Goal: Use online tool/utility: Utilize a website feature to perform a specific function

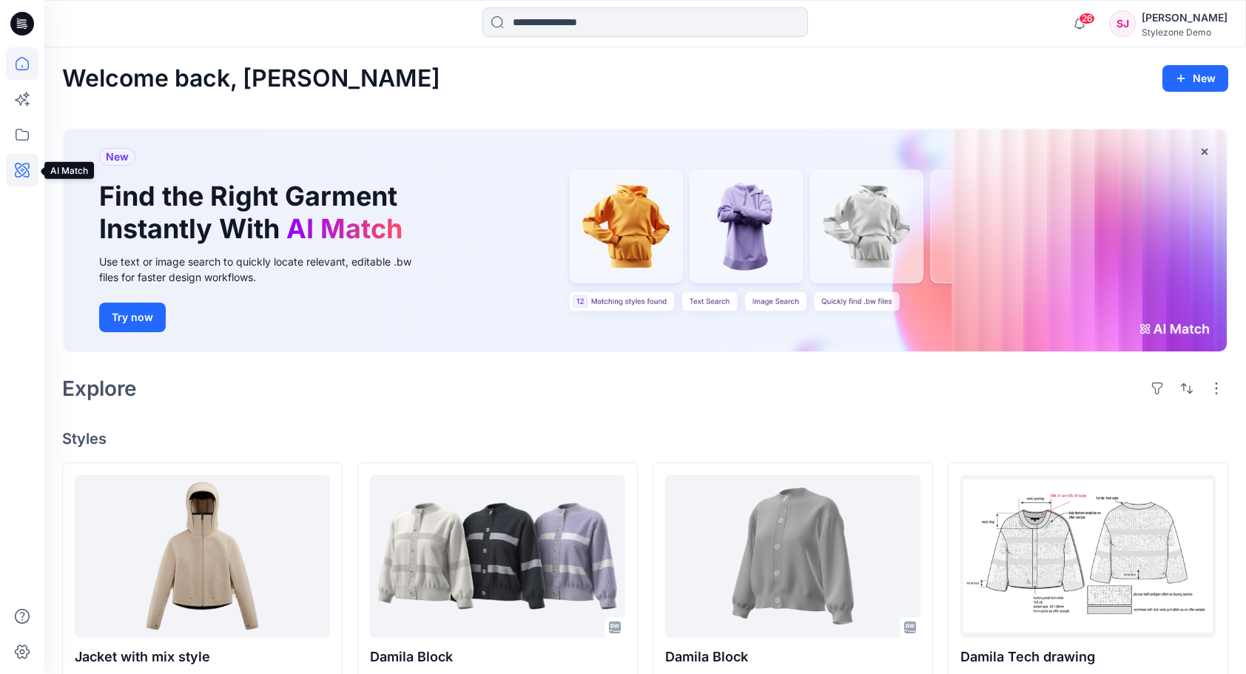
click at [23, 175] on icon at bounding box center [22, 170] width 15 height 15
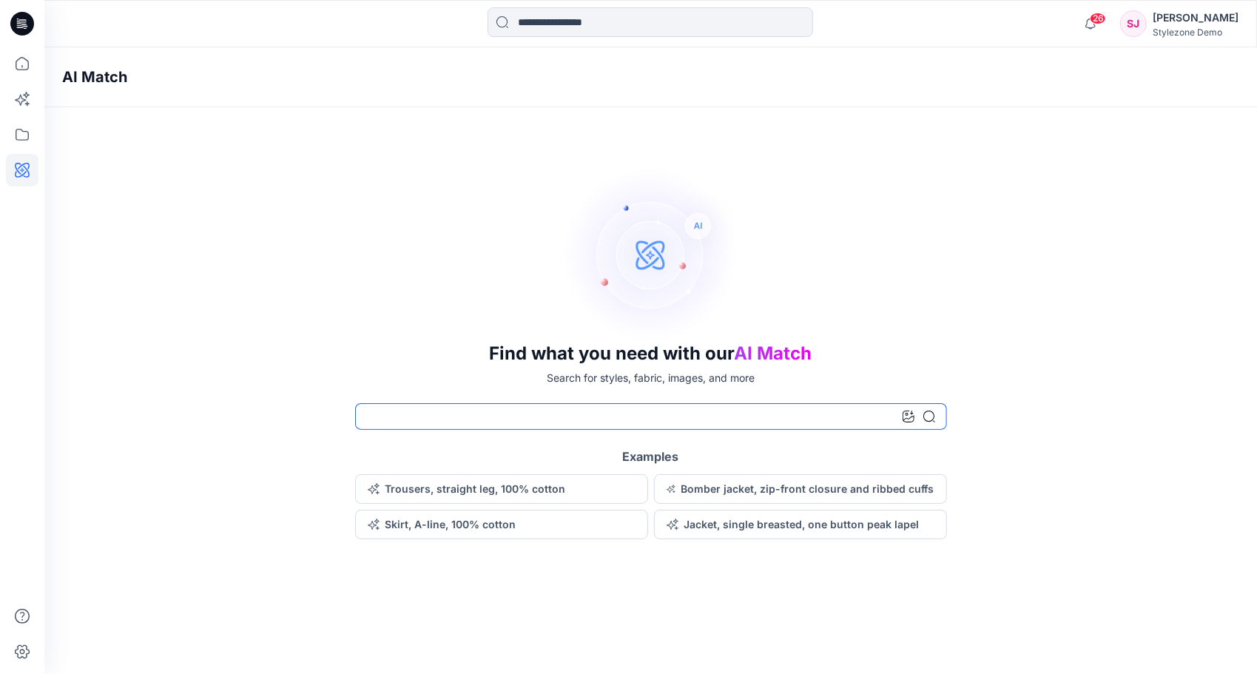
click at [571, 418] on input at bounding box center [651, 416] width 592 height 27
type input "**********"
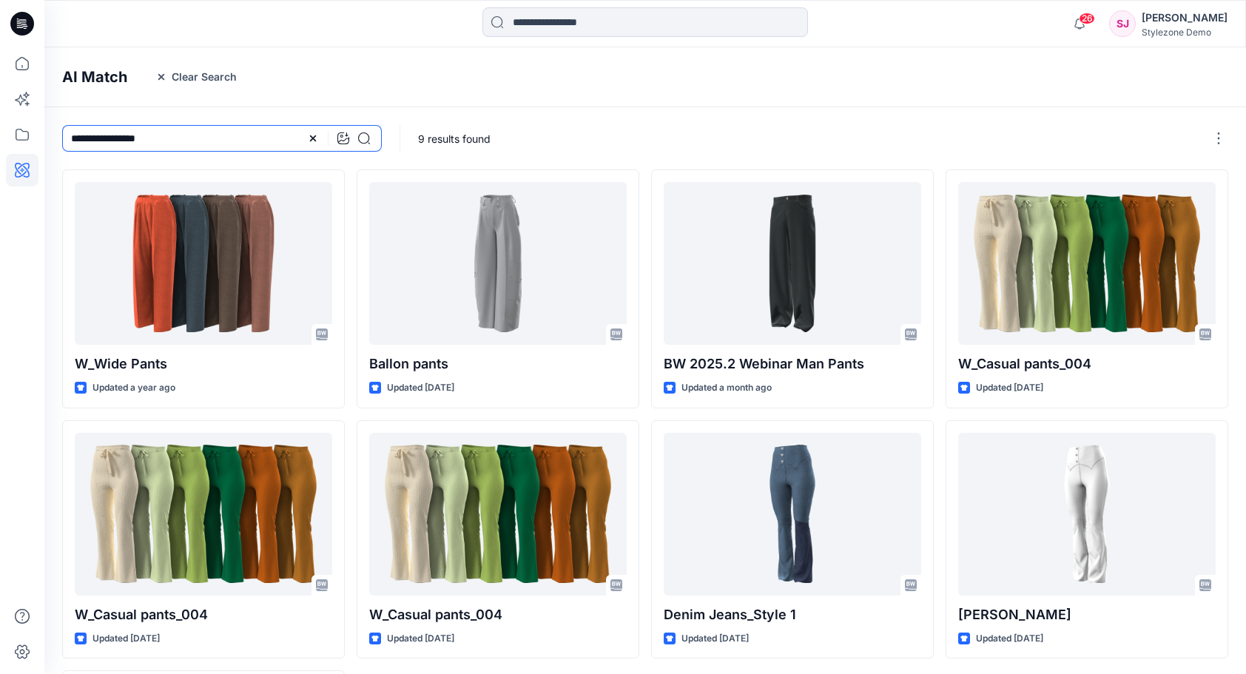
drag, startPoint x: 121, startPoint y: 141, endPoint x: 275, endPoint y: 133, distance: 154.1
click at [275, 133] on input "**********" at bounding box center [222, 138] width 320 height 27
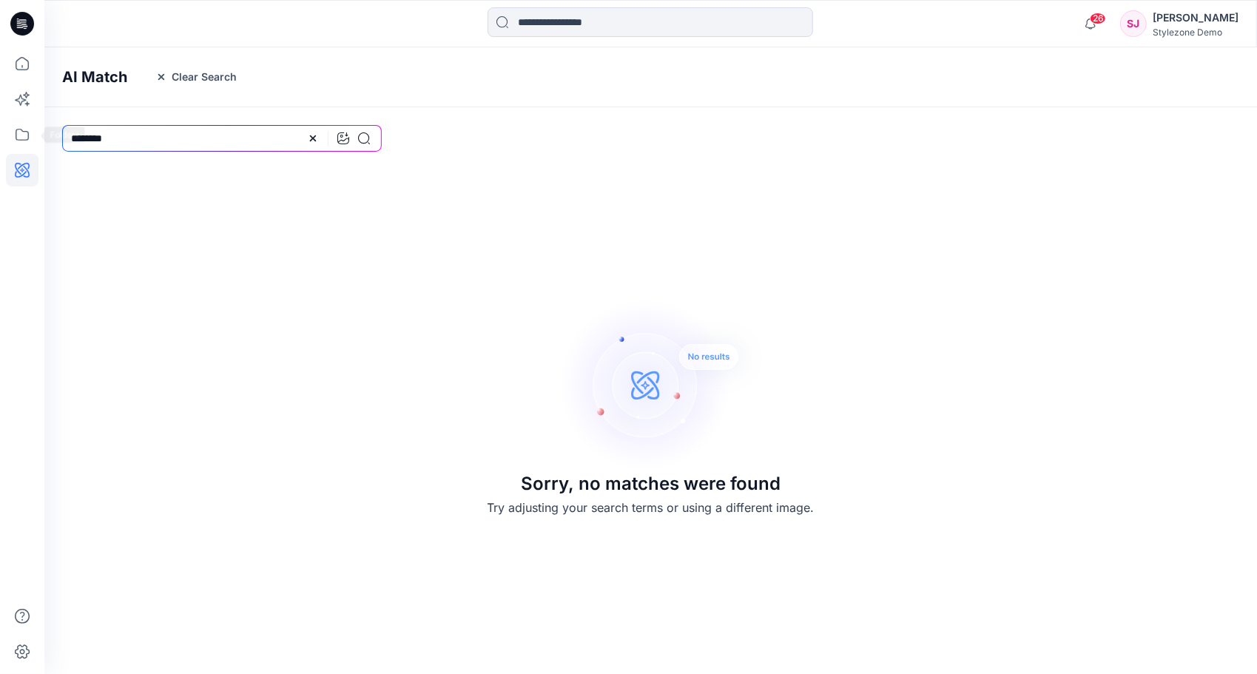
drag, startPoint x: 113, startPoint y: 144, endPoint x: -1, endPoint y: 147, distance: 114.0
click at [0, 147] on html "26 Notifications Your style SUM [DATE] BG SS is ready [DATE] 12:33 [PERSON_NAME…" at bounding box center [628, 337] width 1257 height 674
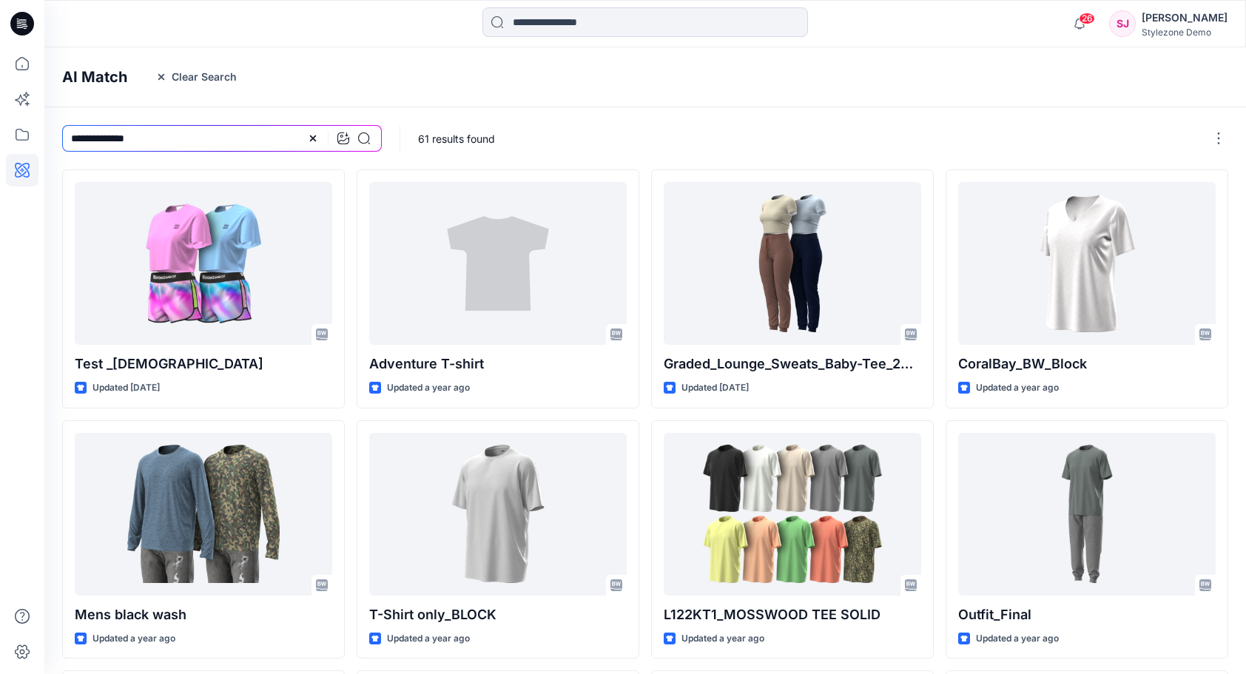
click at [451, 141] on p "61 results found" at bounding box center [456, 139] width 77 height 16
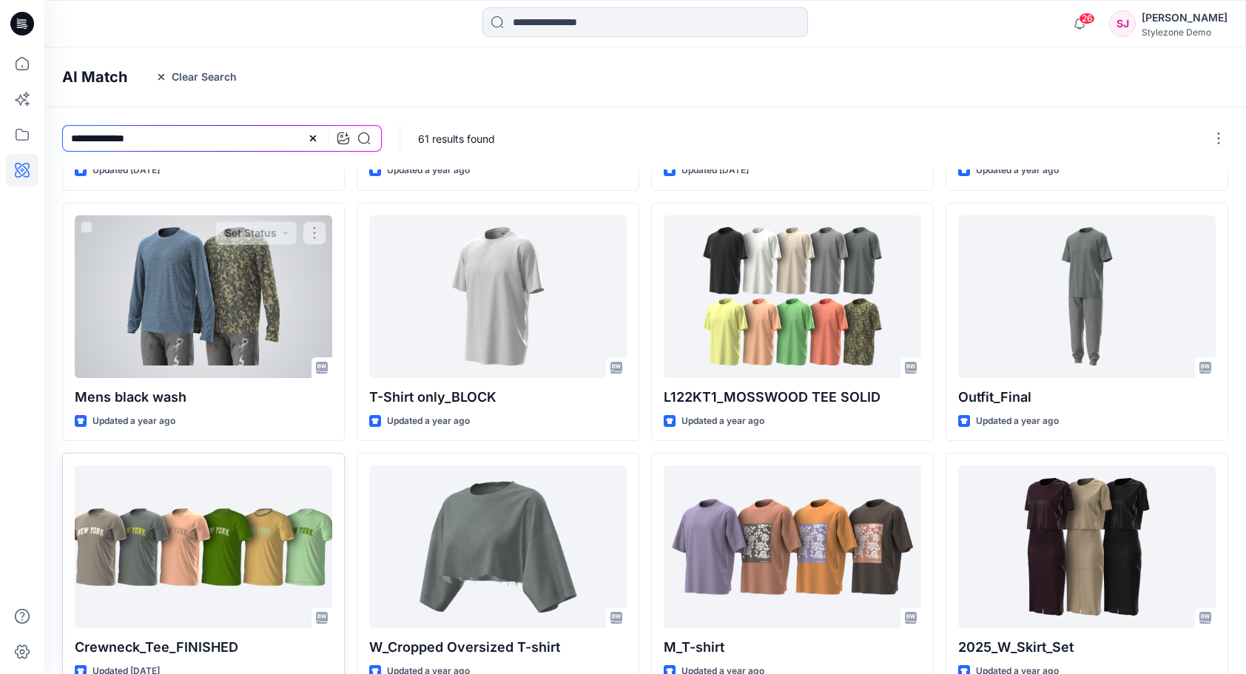
scroll to position [292, 0]
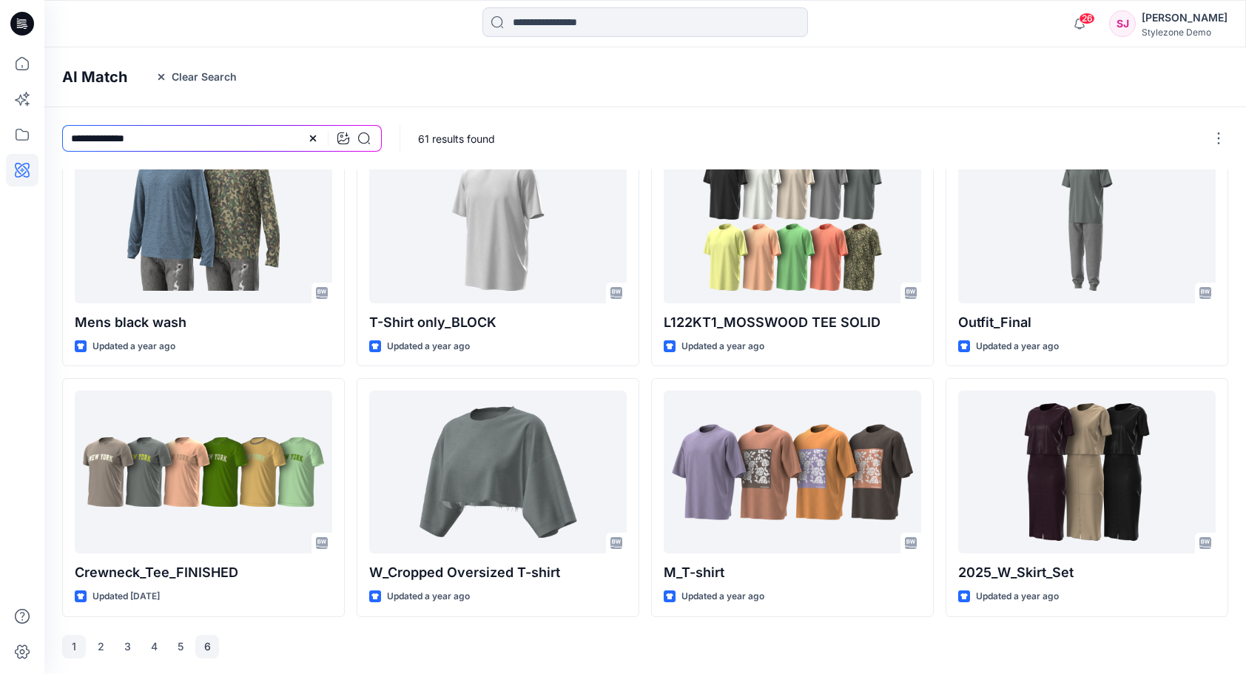
click at [206, 647] on button "6" at bounding box center [207, 647] width 24 height 24
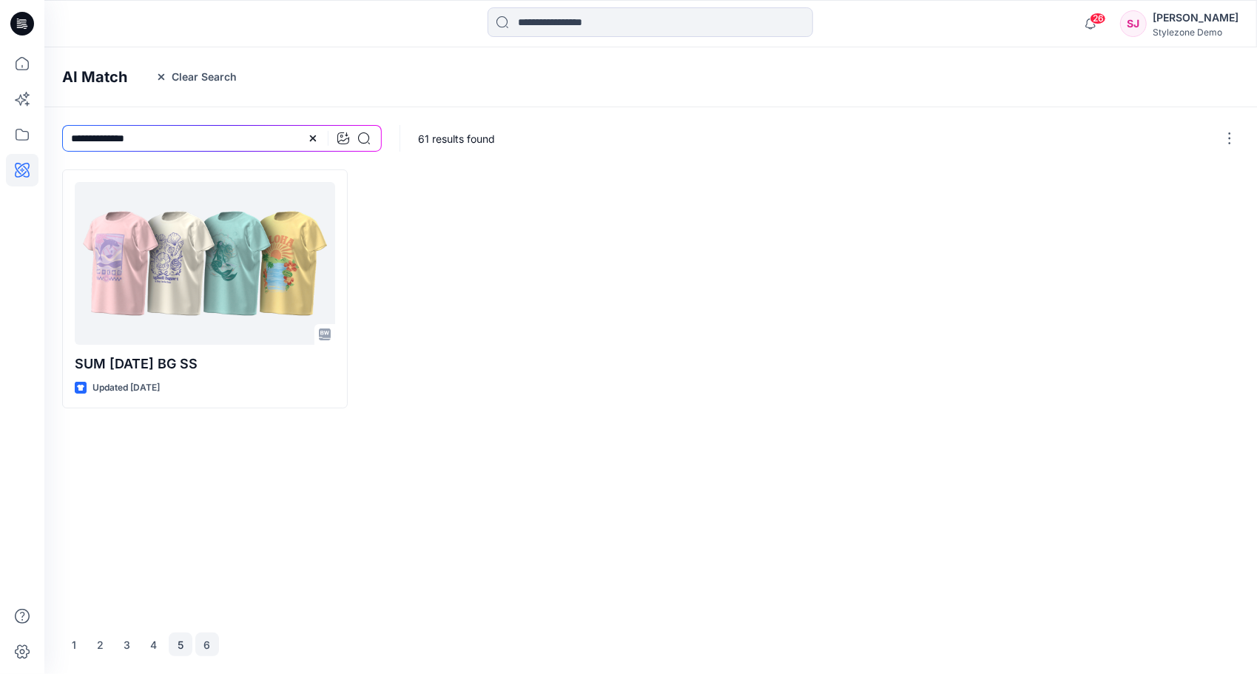
click at [189, 646] on button "5" at bounding box center [181, 645] width 24 height 24
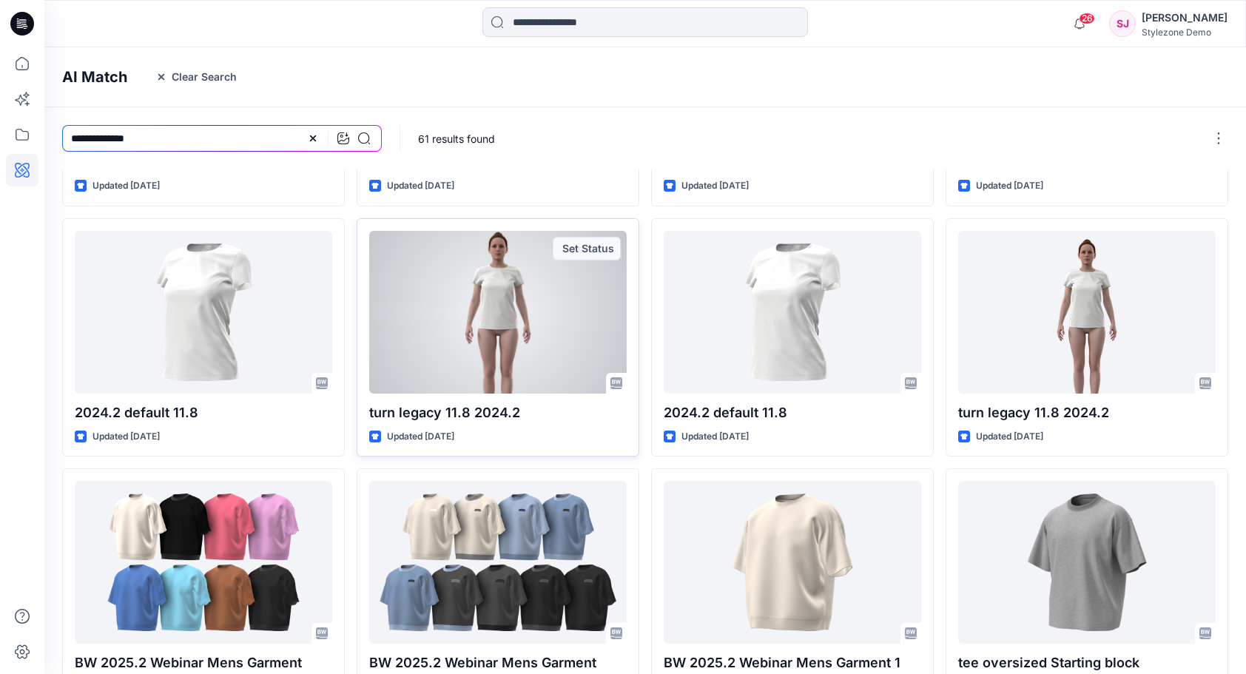
scroll to position [292, 0]
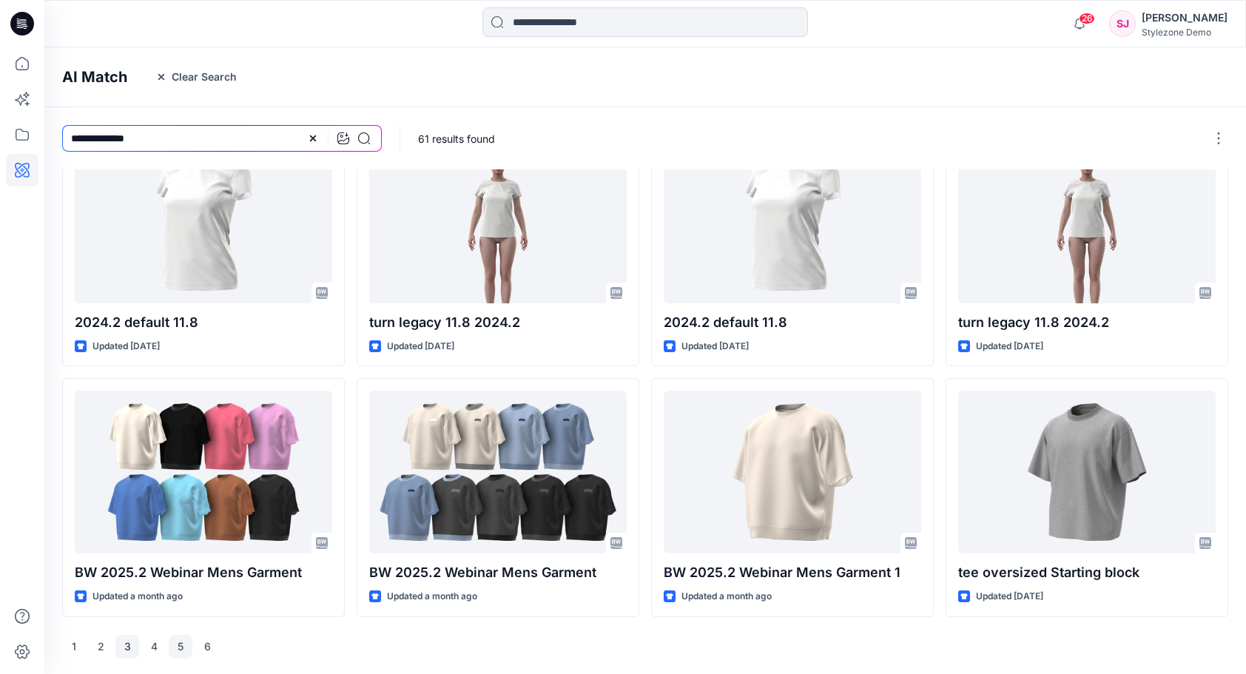
drag, startPoint x: 166, startPoint y: 642, endPoint x: 132, endPoint y: 648, distance: 34.7
click at [160, 643] on div "1 2 3 4 5 6" at bounding box center [140, 647] width 157 height 24
click at [147, 645] on button "4" at bounding box center [154, 647] width 24 height 24
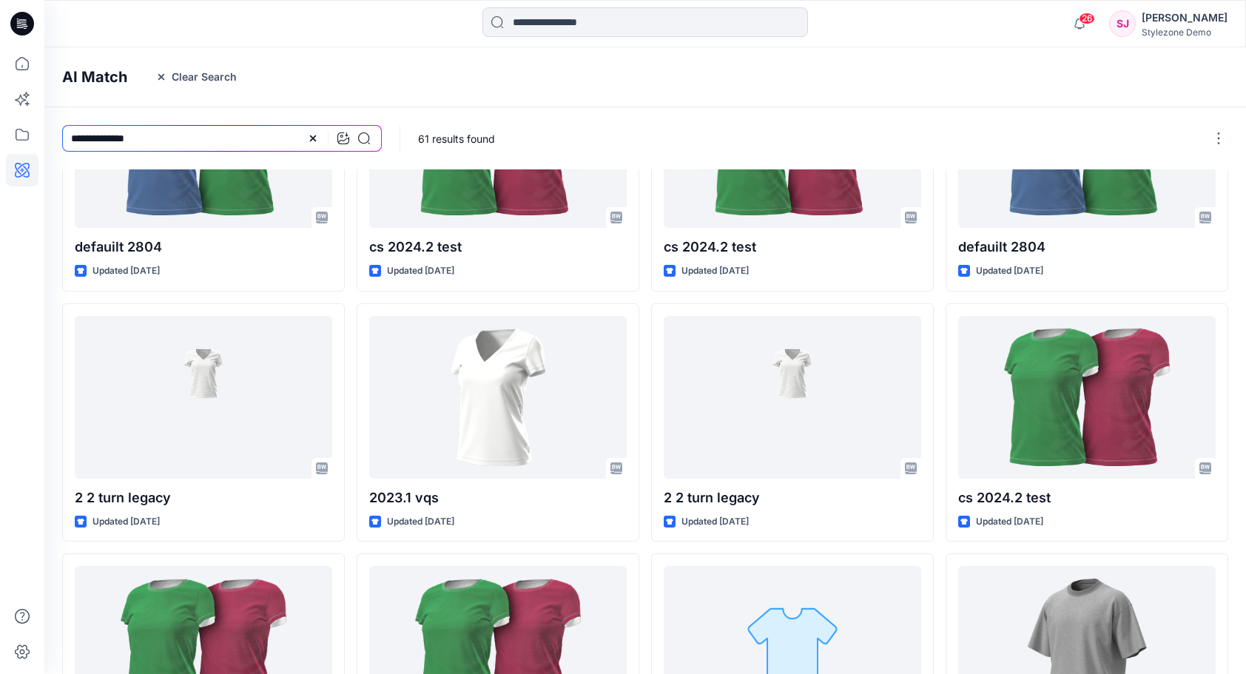
scroll to position [0, 0]
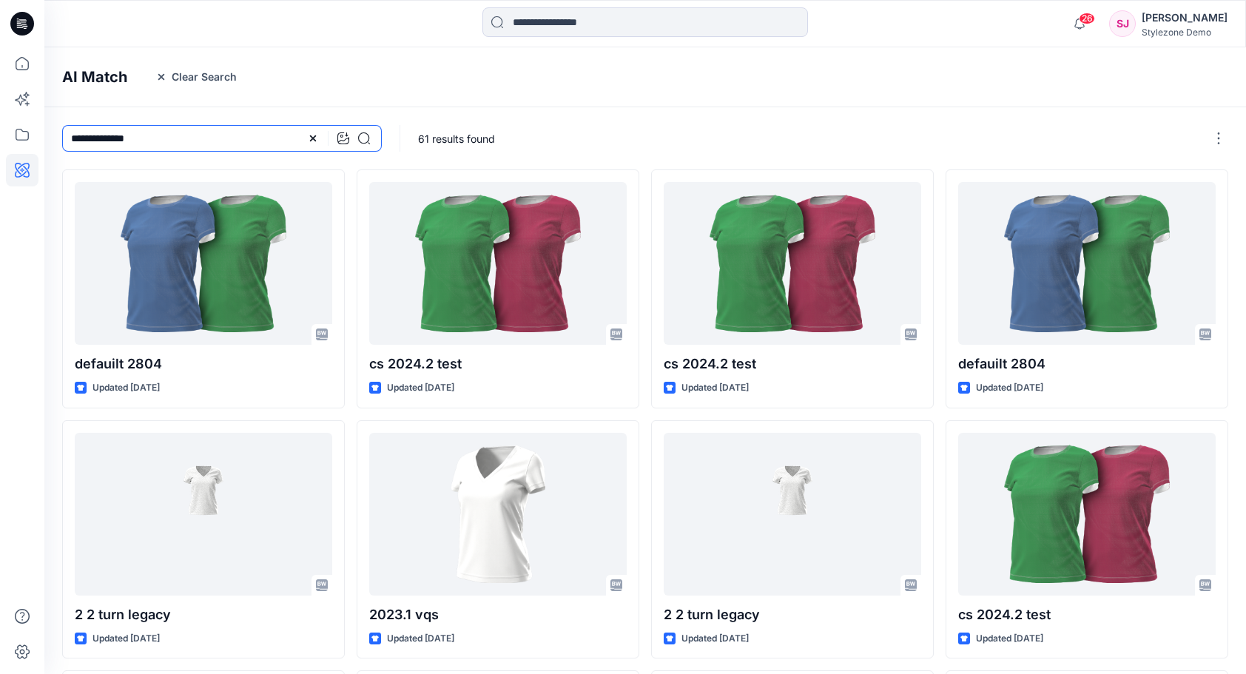
click at [68, 137] on input "**********" at bounding box center [222, 138] width 320 height 27
type input "**********"
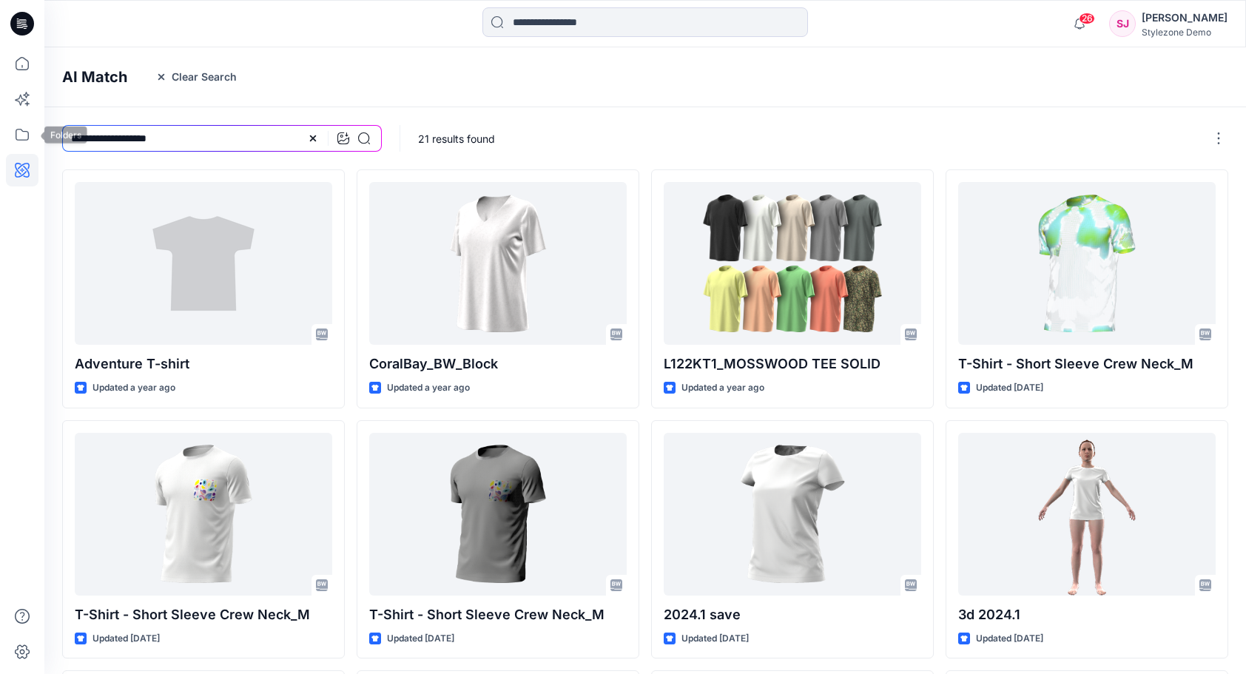
drag, startPoint x: 197, startPoint y: 141, endPoint x: 4, endPoint y: 139, distance: 192.4
click at [4, 139] on div "26 Notifications Your style SUM [DATE] BG SS is ready [DATE] 12:33 [PERSON_NAME…" at bounding box center [623, 484] width 1246 height 969
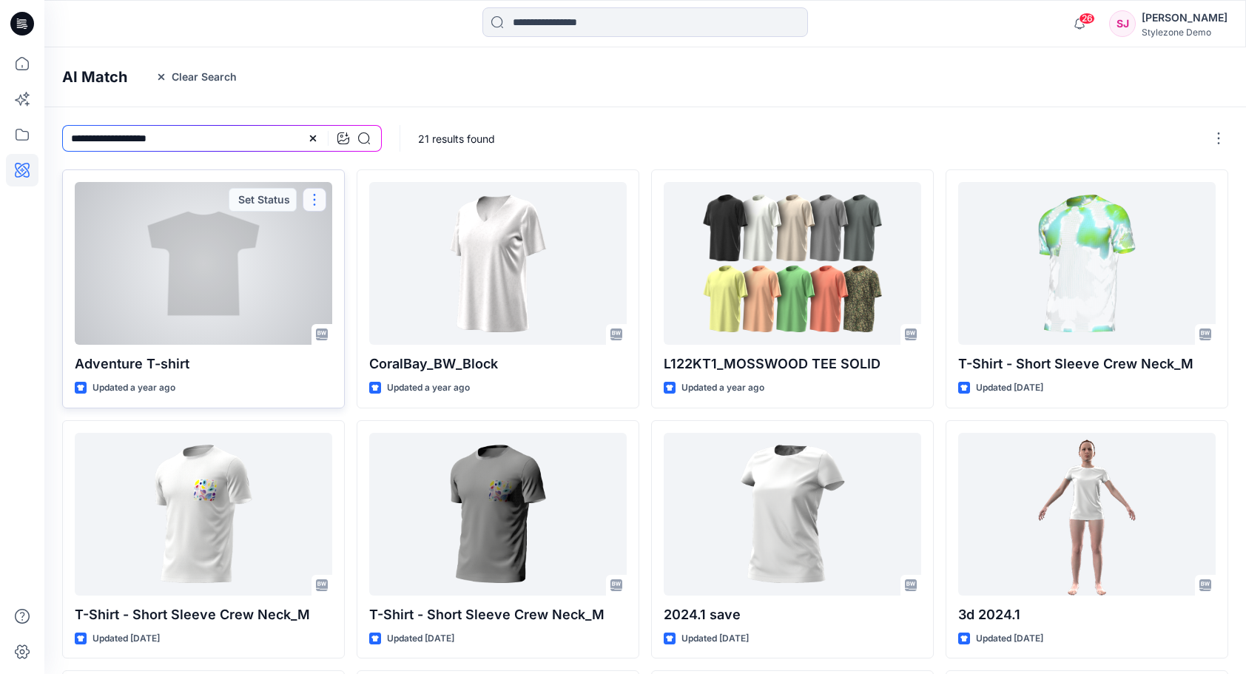
click at [311, 198] on button "button" at bounding box center [315, 200] width 24 height 24
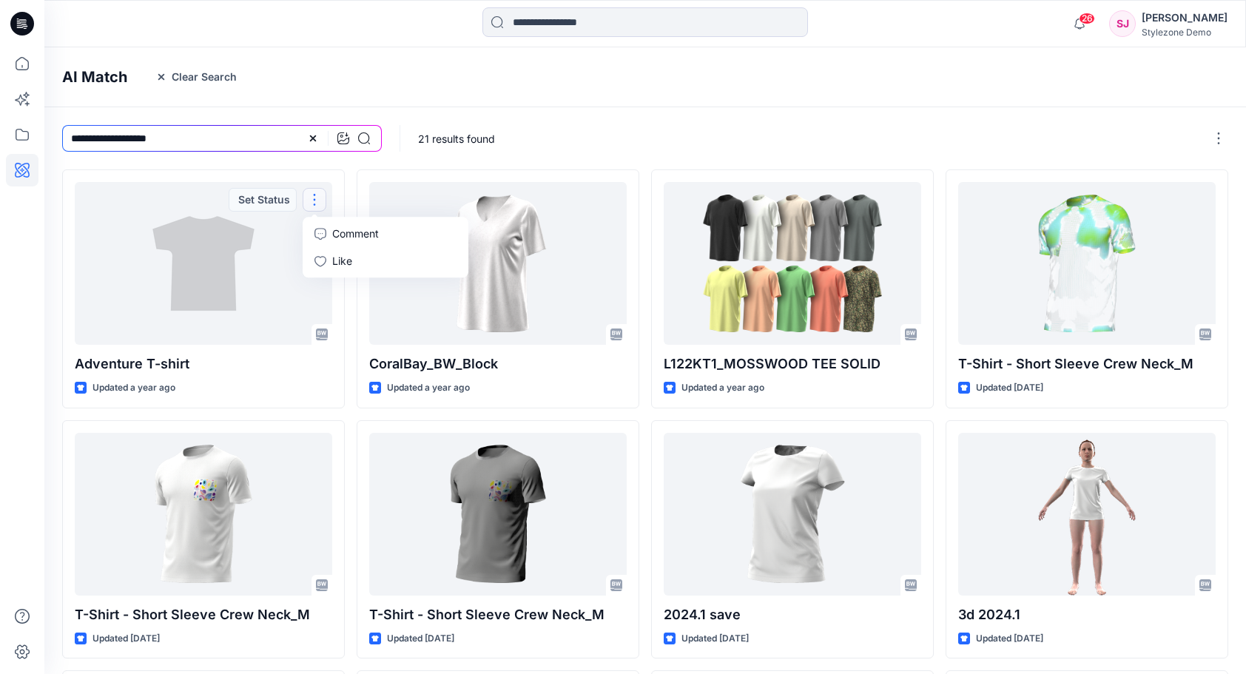
click at [437, 86] on div "AI Match Clear Search" at bounding box center [667, 77] width 1246 height 60
click at [316, 138] on icon at bounding box center [313, 138] width 12 height 12
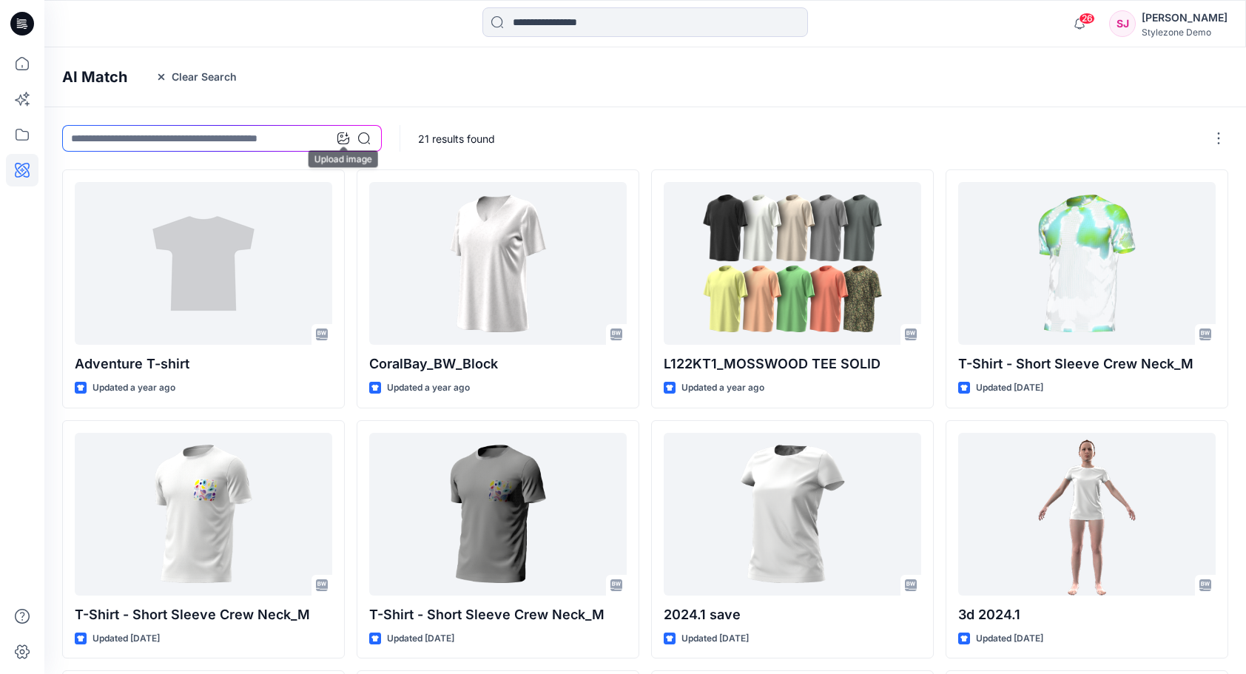
click at [343, 142] on icon at bounding box center [343, 138] width 12 height 12
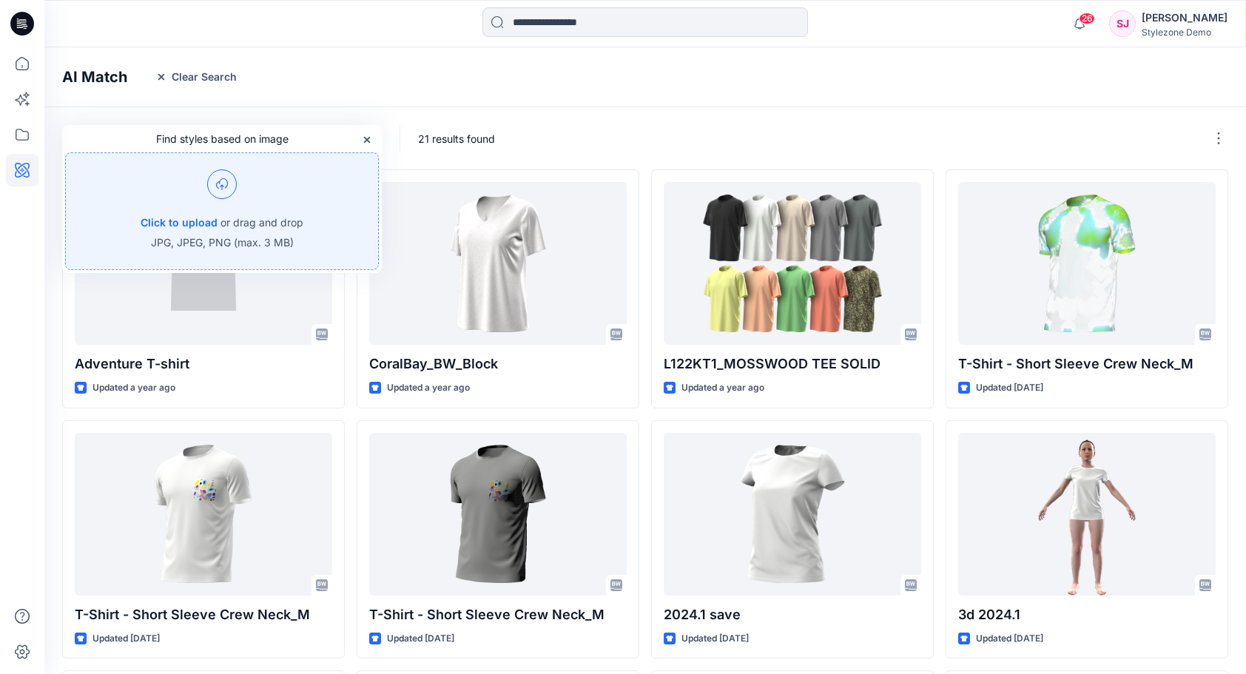
click at [225, 194] on img at bounding box center [222, 184] width 30 height 30
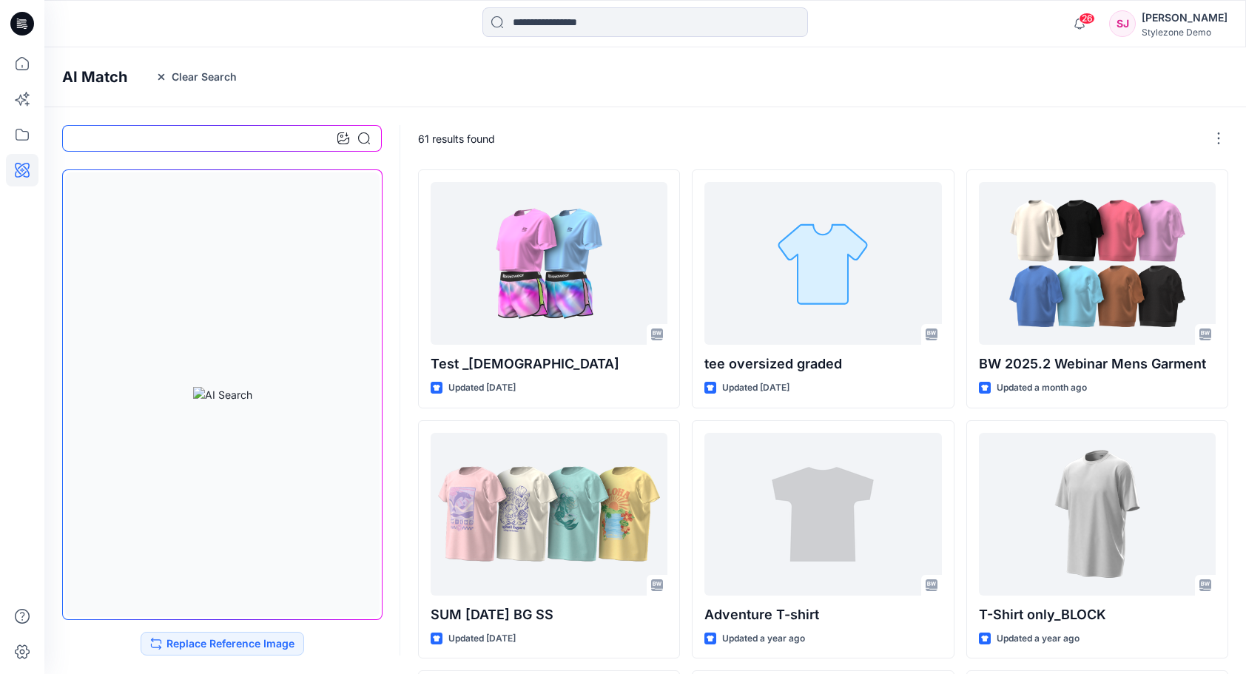
click at [537, 90] on div "AI Match Clear Search" at bounding box center [667, 77] width 1246 height 60
click at [305, 97] on div "AI Match Clear Search" at bounding box center [667, 77] width 1246 height 60
click at [163, 68] on button "Clear Search" at bounding box center [196, 77] width 101 height 24
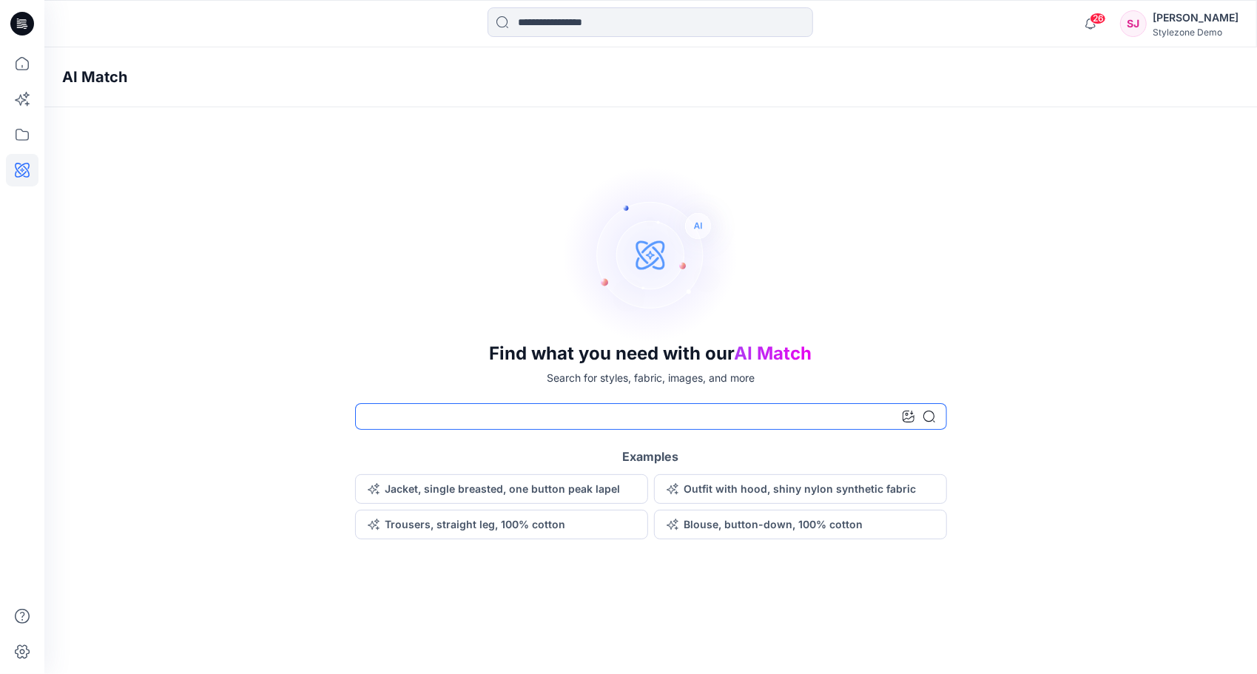
click at [515, 420] on input at bounding box center [651, 416] width 592 height 27
click at [915, 415] on div at bounding box center [919, 416] width 33 height 27
click at [909, 417] on icon at bounding box center [909, 417] width 12 height 12
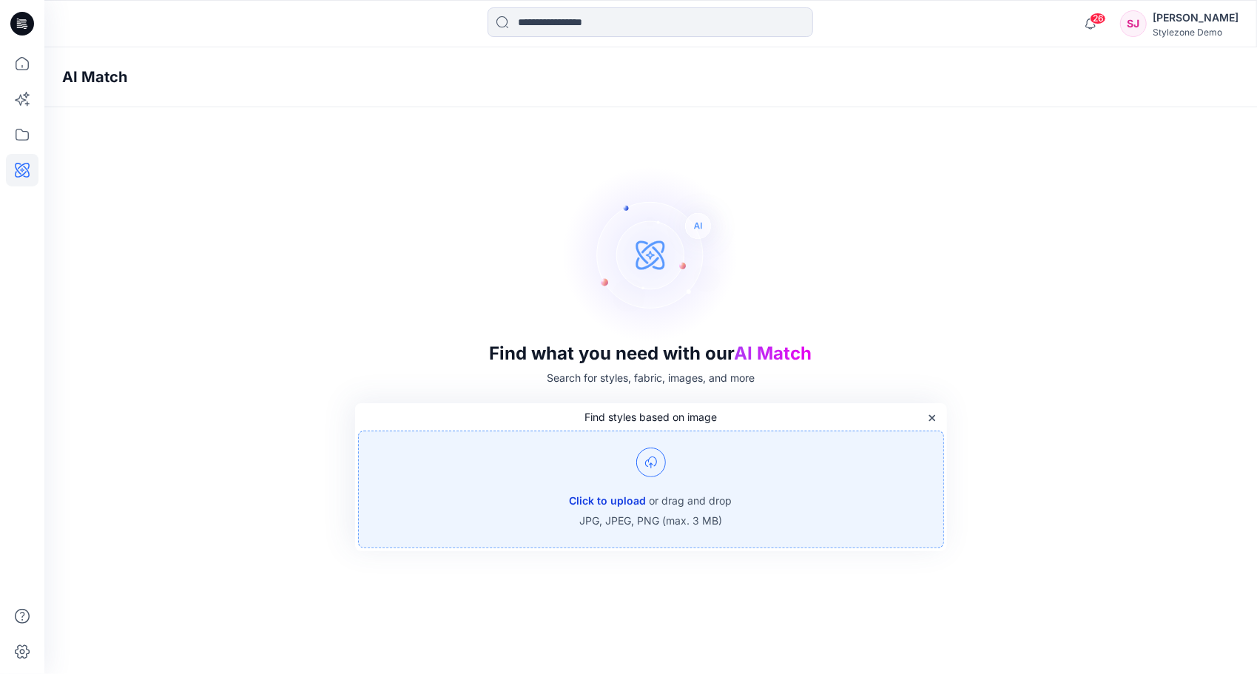
click at [629, 497] on button "Click to upload" at bounding box center [608, 501] width 77 height 18
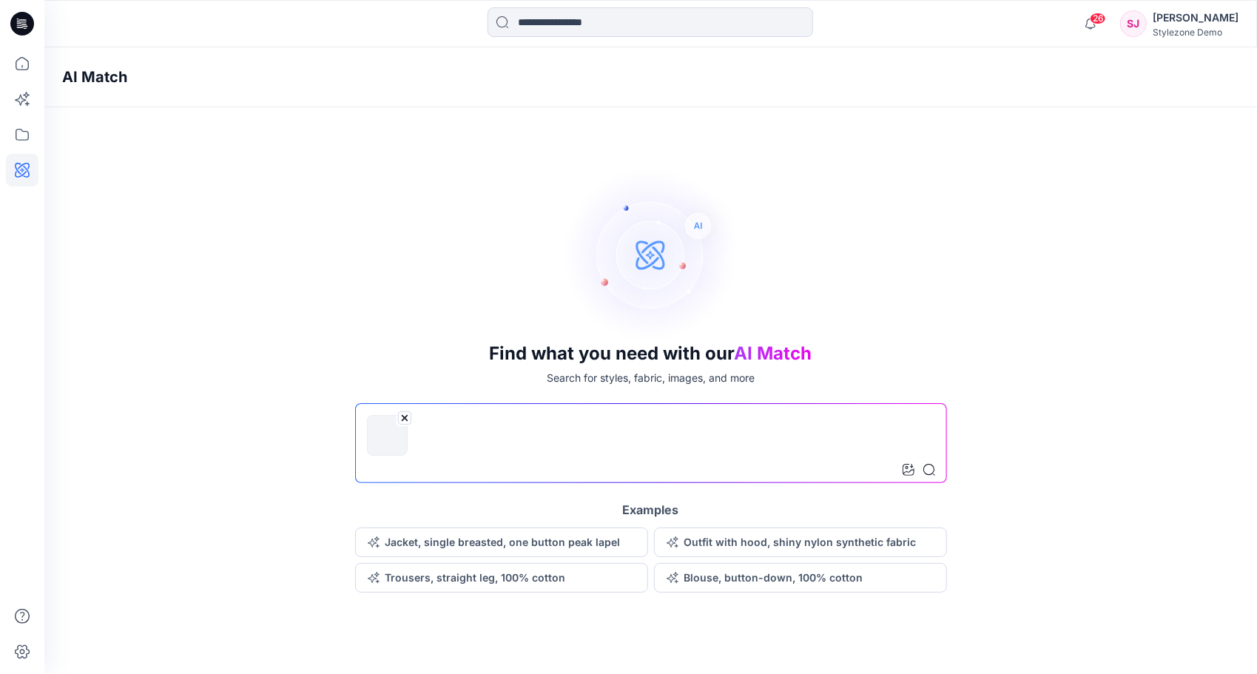
click at [873, 436] on input at bounding box center [651, 443] width 592 height 80
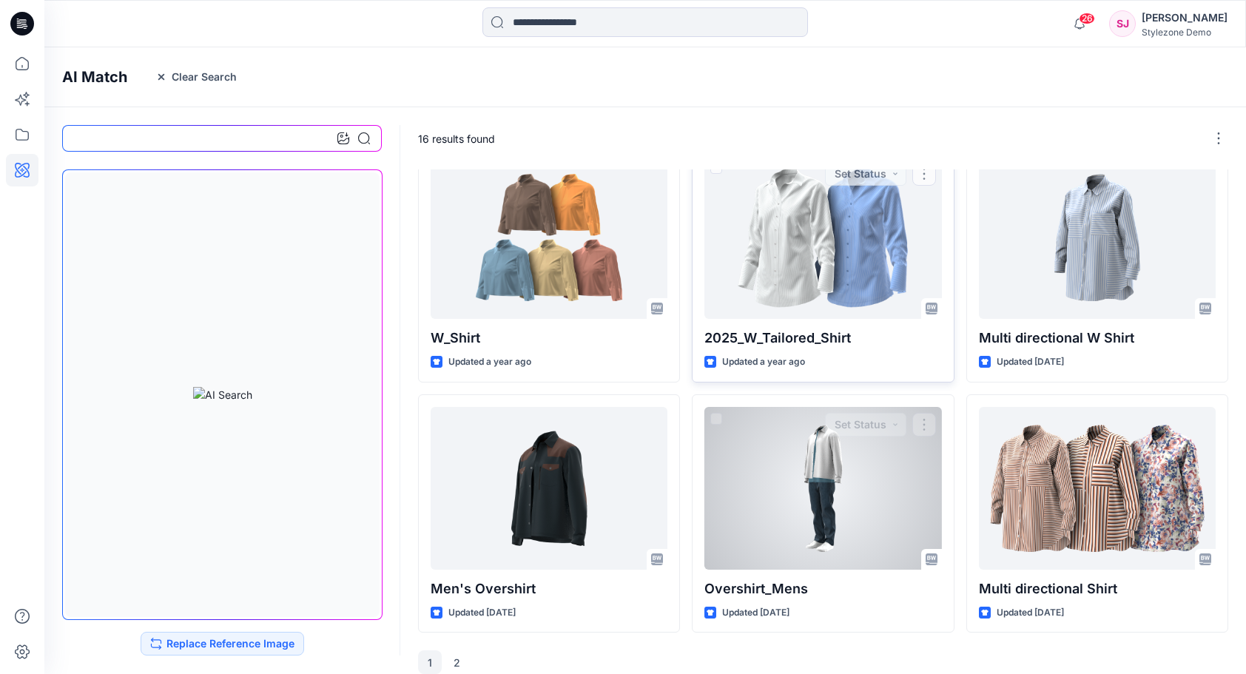
scroll to position [542, 0]
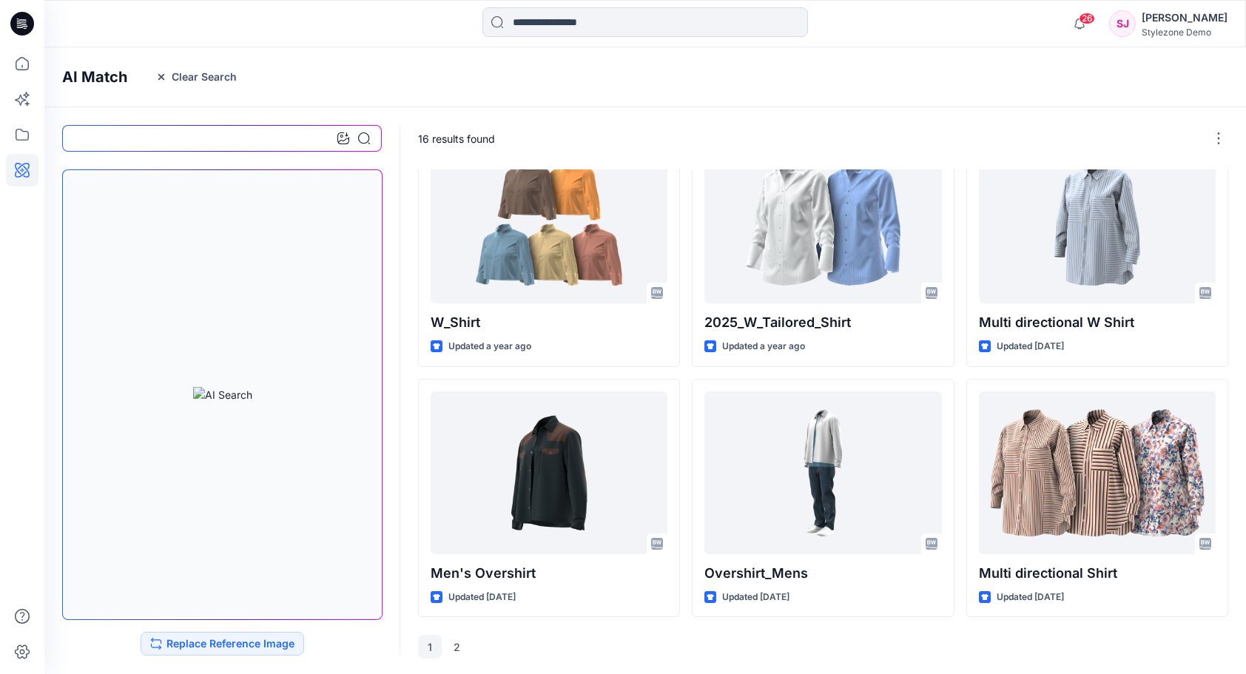
click at [459, 75] on div "AI Match Clear Search" at bounding box center [667, 77] width 1246 height 60
click at [27, 99] on icon at bounding box center [22, 99] width 33 height 33
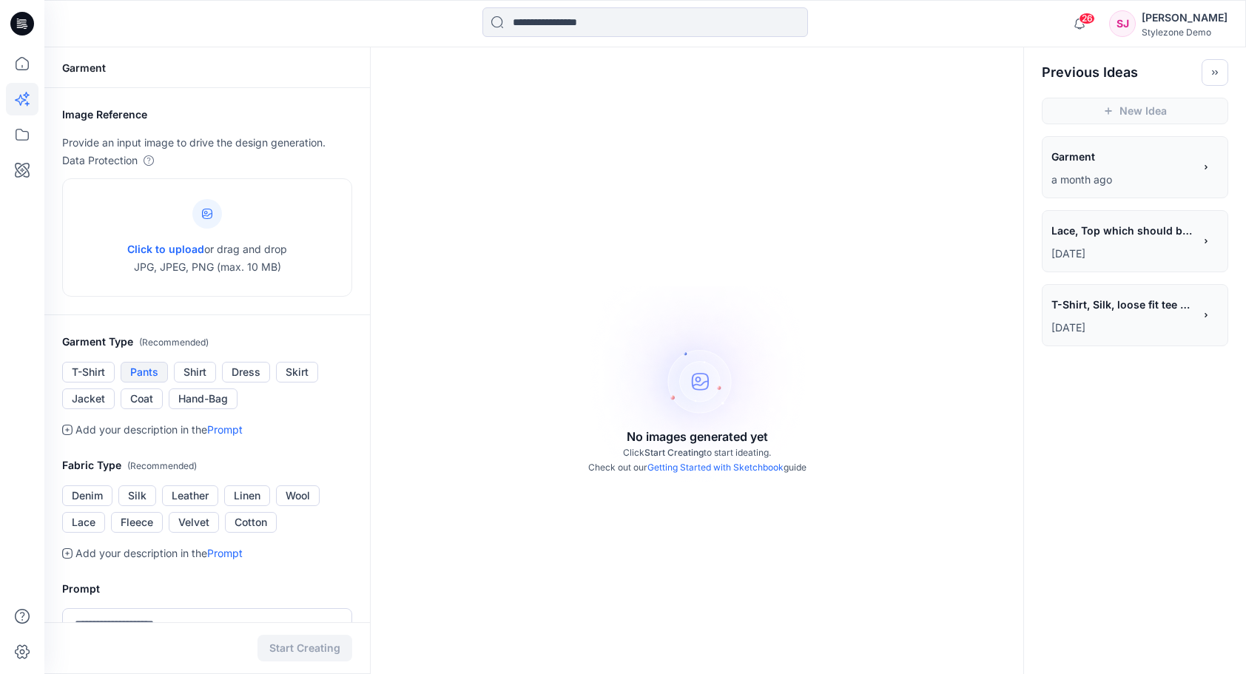
click at [147, 377] on button "Pants" at bounding box center [144, 372] width 47 height 21
click at [209, 211] on icon at bounding box center [207, 214] width 10 height 10
